Goal: Book appointment/travel/reservation

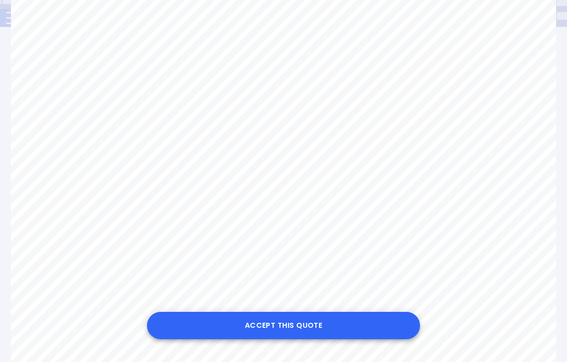
scroll to position [169, 0]
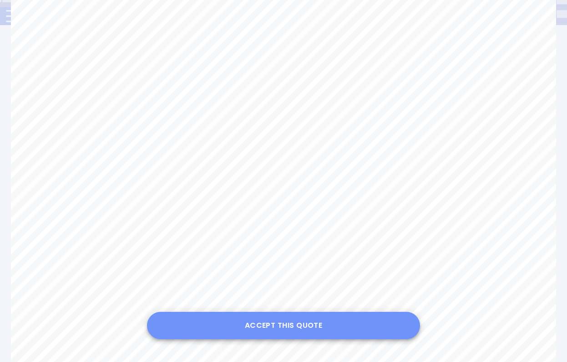
click at [301, 326] on button "Accept this Quote" at bounding box center [283, 324] width 273 height 27
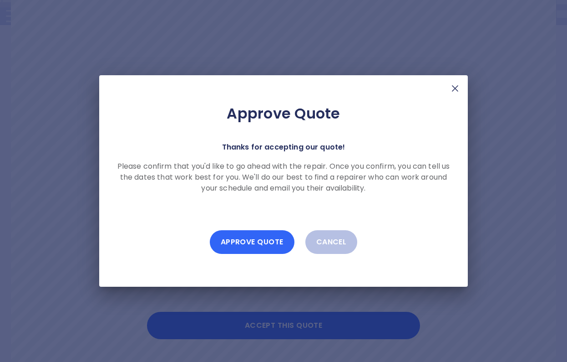
click at [268, 242] on button "Approve Quote" at bounding box center [252, 242] width 85 height 24
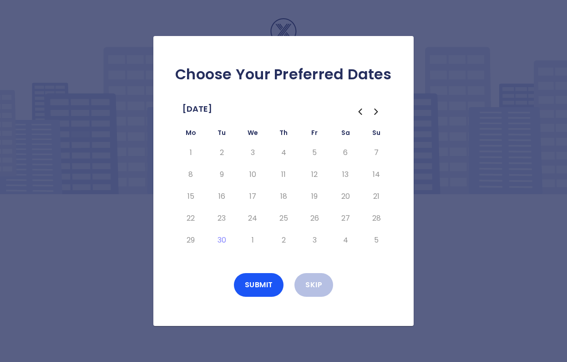
click at [381, 111] on icon "Go to the Next Month" at bounding box center [376, 111] width 11 height 11
click at [255, 174] on button "8" at bounding box center [253, 174] width 16 height 15
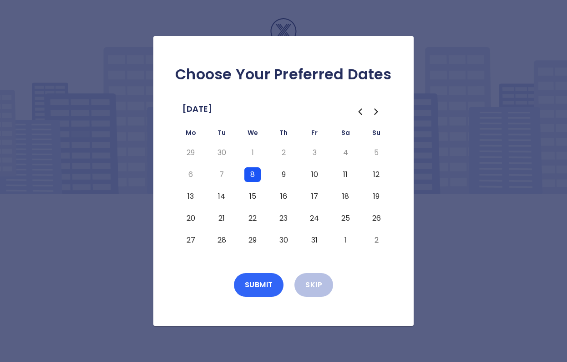
click at [251, 279] on button "Submit" at bounding box center [259, 285] width 50 height 24
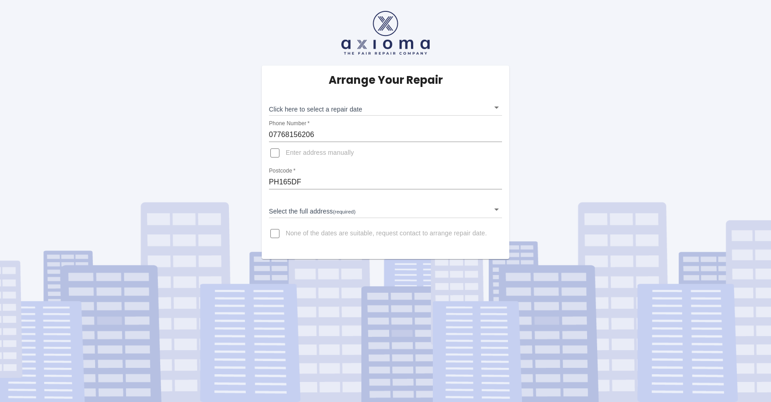
click at [394, 115] on body "Arrange Your Repair Click here to select a repair date ​ Phone Number   * 07768…" at bounding box center [385, 201] width 771 height 402
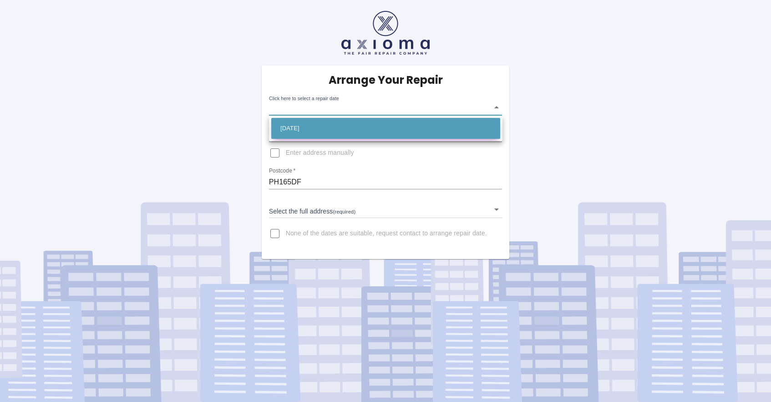
click at [356, 123] on li "[DATE]" at bounding box center [385, 128] width 229 height 21
type input "[DATE]T00:00:00.000Z"
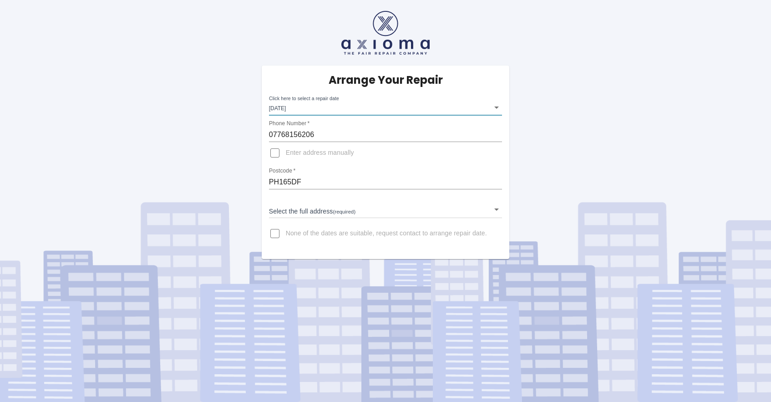
click at [344, 212] on body "Arrange Your Repair Click here to select a repair date [DATE] [DATE]T00:00:00.0…" at bounding box center [385, 201] width 771 height 402
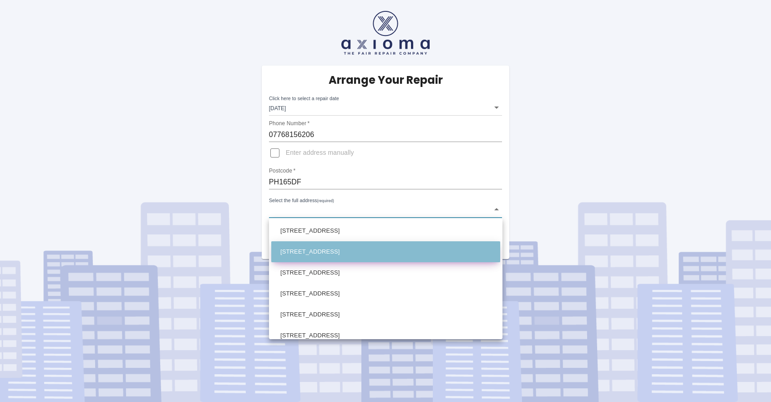
click at [341, 250] on li "[STREET_ADDRESS]" at bounding box center [385, 251] width 229 height 21
type input "[STREET_ADDRESS]"
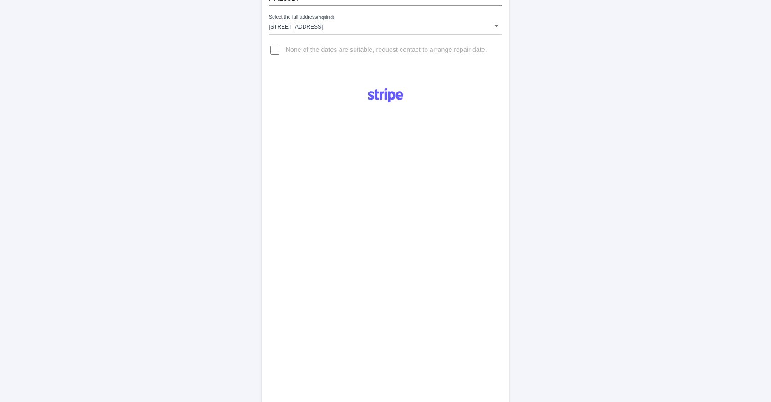
scroll to position [394, 0]
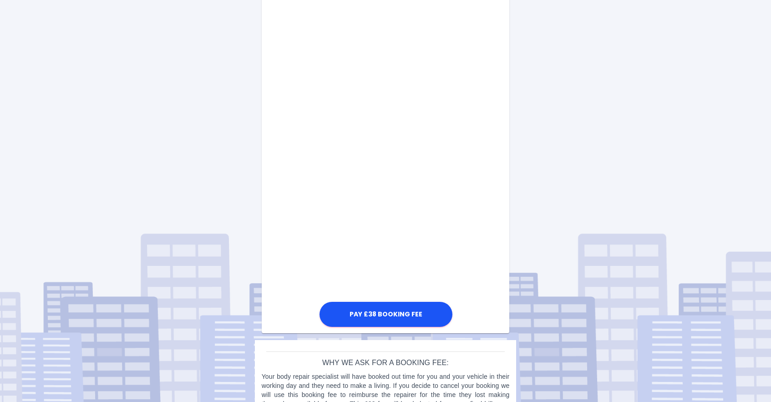
click at [503, 295] on div "Pay £38 Booking Fee" at bounding box center [386, 99] width 248 height 459
click at [470, 158] on div "Pay £38 Booking Fee" at bounding box center [386, 99] width 248 height 459
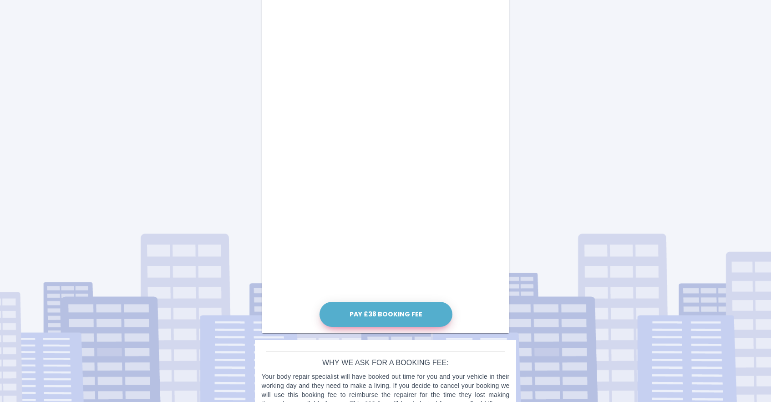
click at [407, 307] on button "Pay £38 Booking Fee" at bounding box center [386, 314] width 133 height 25
